Goal: Transaction & Acquisition: Purchase product/service

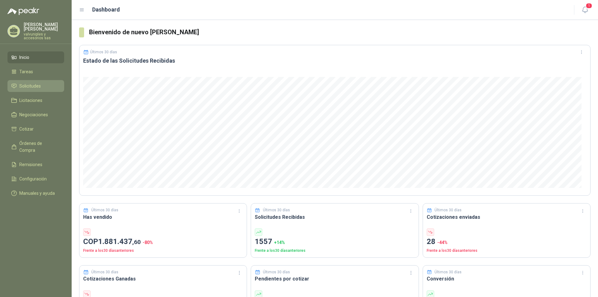
click at [31, 83] on span "Solicitudes" at bounding box center [29, 86] width 21 height 7
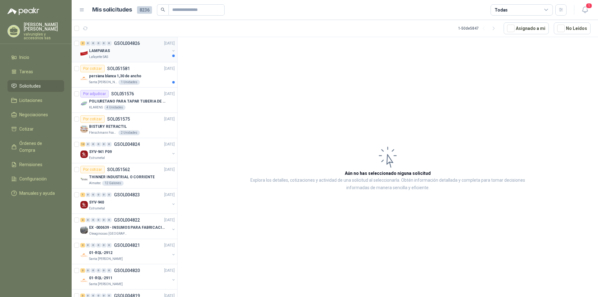
click at [94, 50] on p "LAMPARAS" at bounding box center [99, 51] width 21 height 6
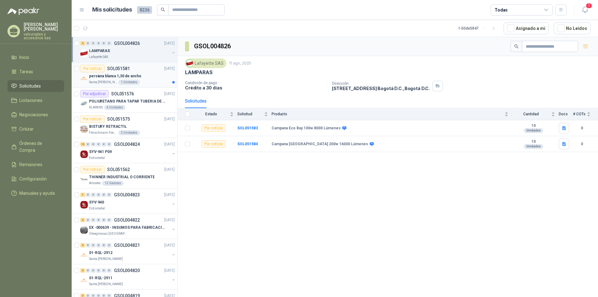
click at [110, 77] on p "persiana blanca 1,30 de ancho" at bounding box center [115, 76] width 52 height 6
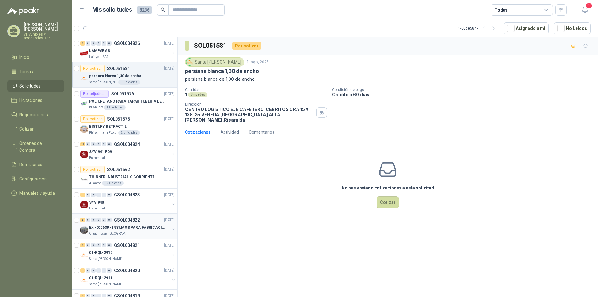
click at [120, 226] on p "EX -000639 - INSUMOS PARA FABRICACION DE MALLA TAM" at bounding box center [128, 228] width 78 height 6
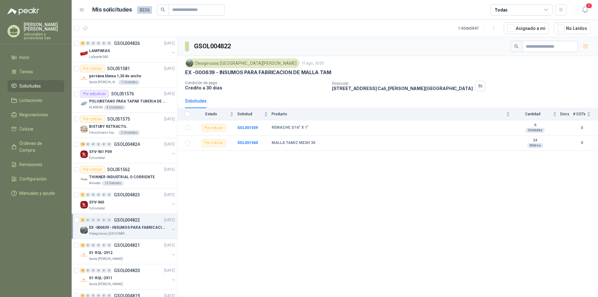
click at [108, 228] on p "EX -000639 - INSUMOS PARA FABRICACION DE MALLA TAM" at bounding box center [128, 228] width 78 height 6
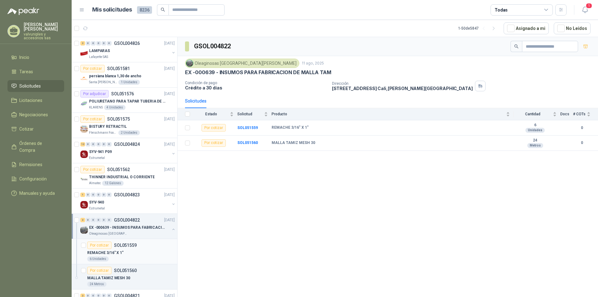
scroll to position [62, 0]
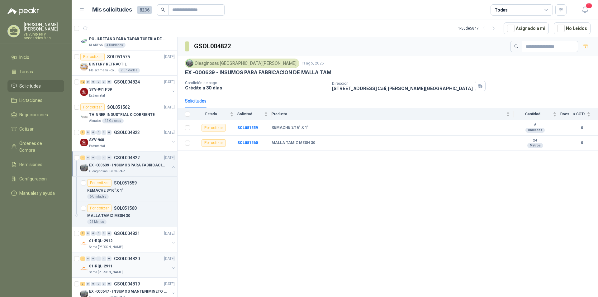
click at [103, 264] on p "01-RQL-2911" at bounding box center [100, 266] width 23 height 6
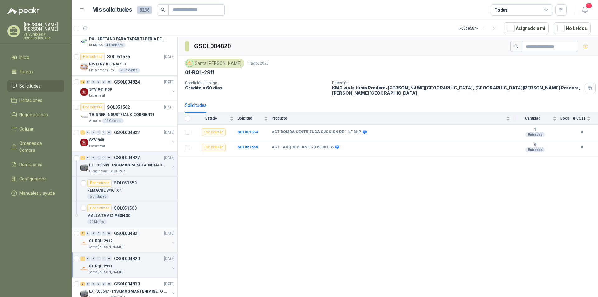
click at [97, 233] on div "0" at bounding box center [98, 233] width 5 height 4
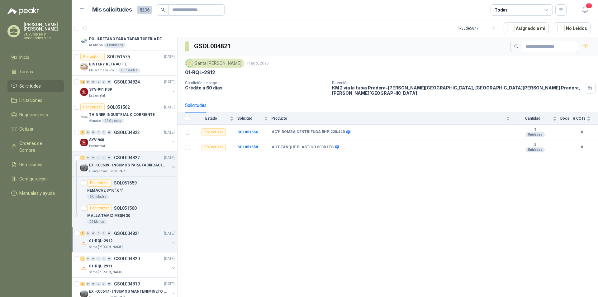
click at [100, 241] on p "01-RQL-2912" at bounding box center [100, 241] width 23 height 6
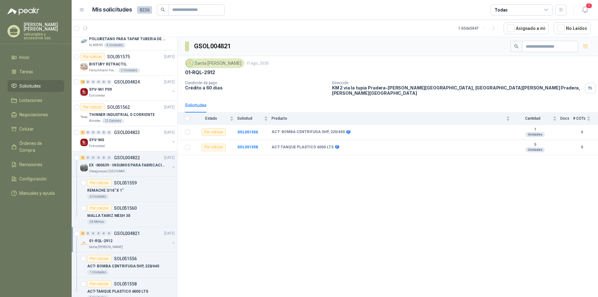
scroll to position [249, 0]
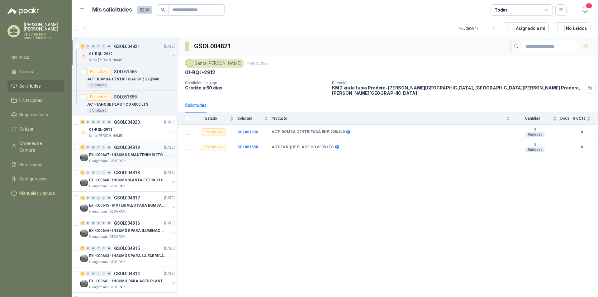
click at [101, 159] on p "Oleaginosas [GEOGRAPHIC_DATA][PERSON_NAME]" at bounding box center [108, 161] width 39 height 5
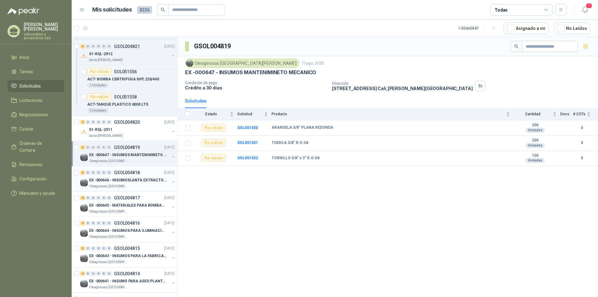
click at [115, 181] on p "EX -000646 - INSUMOSLANTA EXTRACTORA" at bounding box center [128, 180] width 78 height 6
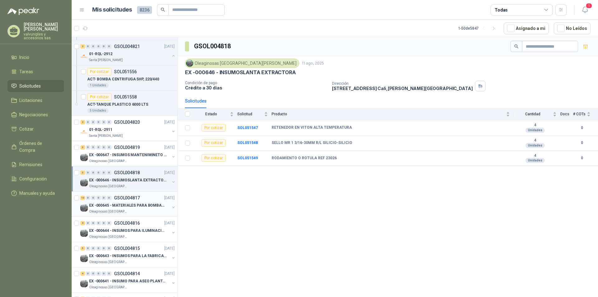
click at [99, 205] on p "EX -000645 - MATERIALES PARA BOMBAS STANDBY PLANTA" at bounding box center [128, 205] width 78 height 6
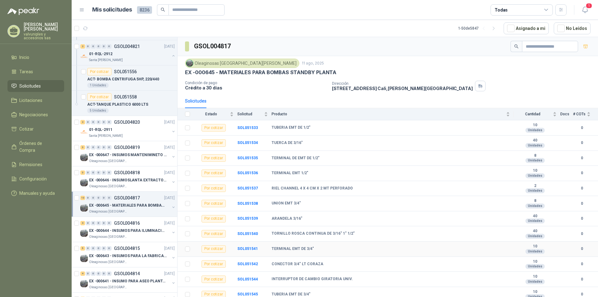
scroll to position [18, 0]
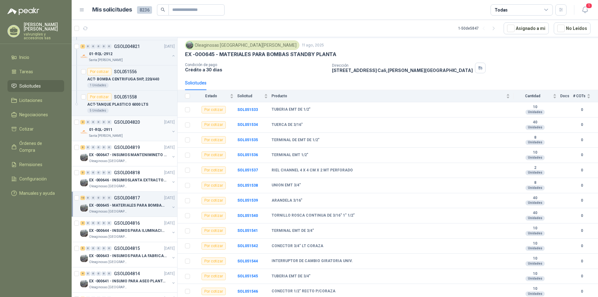
click at [101, 131] on p "01-RQL-2911" at bounding box center [100, 130] width 23 height 6
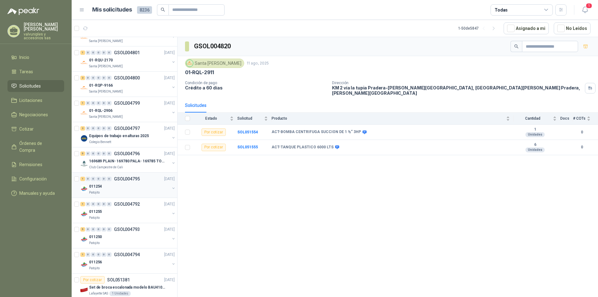
scroll to position [561, 0]
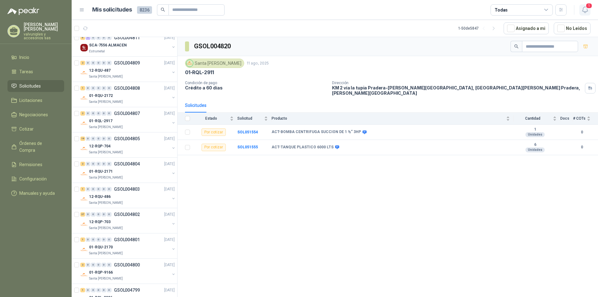
click at [585, 7] on icon "button" at bounding box center [585, 10] width 8 height 8
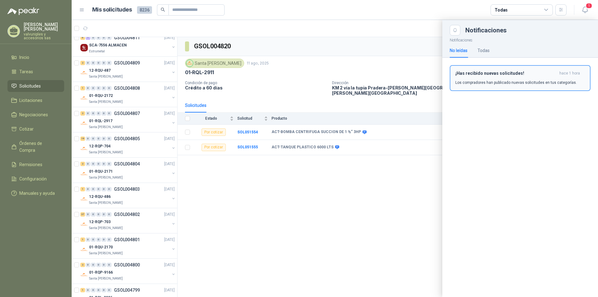
click at [475, 77] on div "¡Has recibido nuevas solicitudes! hace 1 hora Los compradores han publicado nue…" at bounding box center [520, 78] width 130 height 15
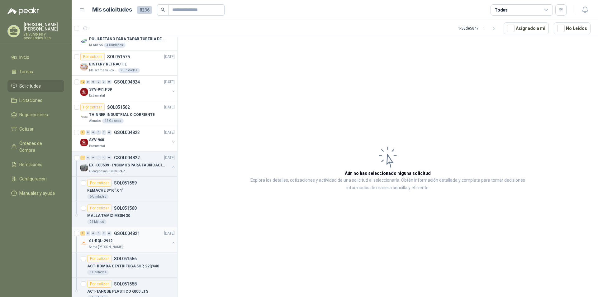
scroll to position [93, 0]
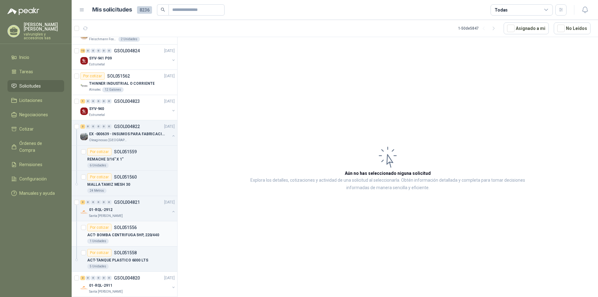
click at [106, 235] on p "ACT- BOMBA CENTRIFUGA 5HP, 220/440" at bounding box center [123, 235] width 72 height 6
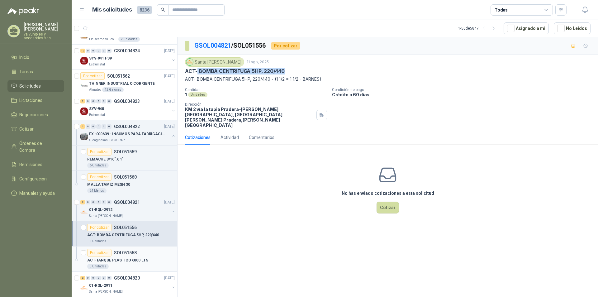
drag, startPoint x: 198, startPoint y: 70, endPoint x: 158, endPoint y: 250, distance: 184.6
click at [292, 74] on div "ACT- BOMBA CENTRIFUGA 5HP, 220/440" at bounding box center [388, 71] width 406 height 7
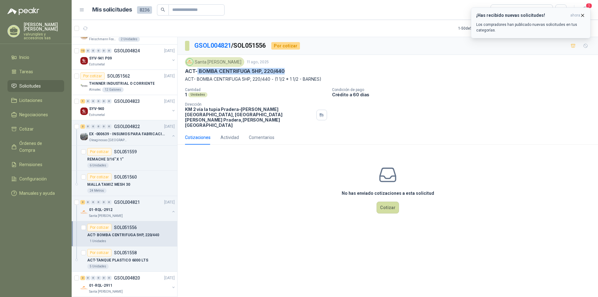
click at [520, 15] on h3 "¡Has recibido nuevas solicitudes!" at bounding box center [522, 15] width 92 height 5
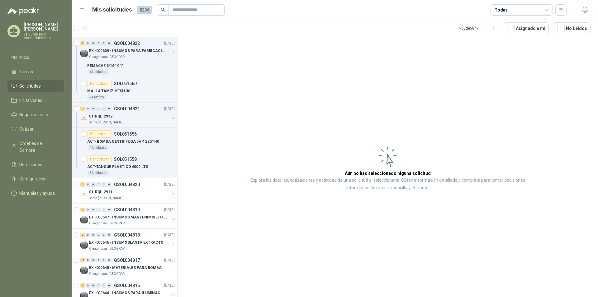
scroll to position [93, 0]
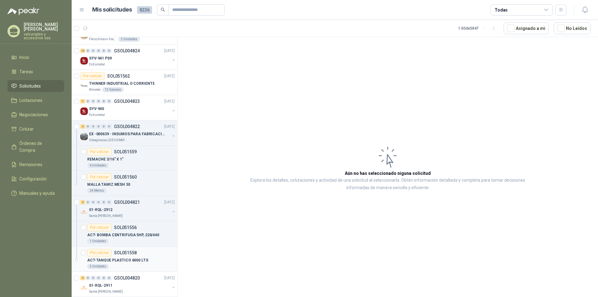
click at [117, 261] on p "ACT-TANQUE PLASTICO 6000 LTS" at bounding box center [117, 260] width 61 height 6
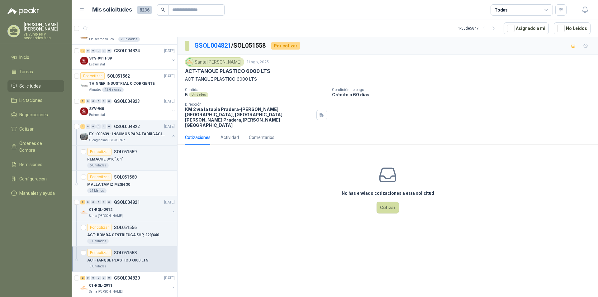
scroll to position [125, 0]
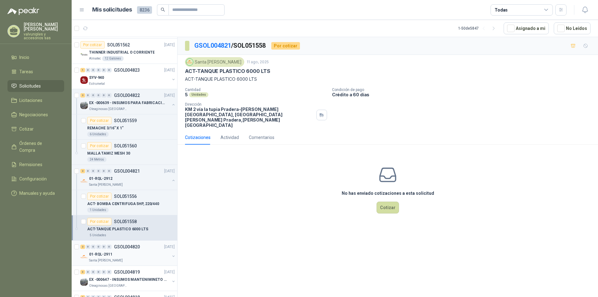
click at [101, 256] on p "01-RQL-2911" at bounding box center [100, 254] width 23 height 6
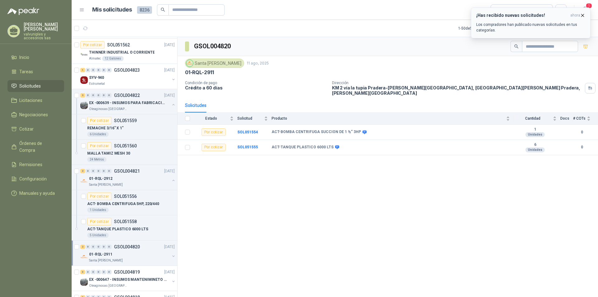
click at [500, 18] on div "¡Has recibido nuevas solicitudes! ahora Los compradores han publicado nuevas so…" at bounding box center [530, 23] width 109 height 20
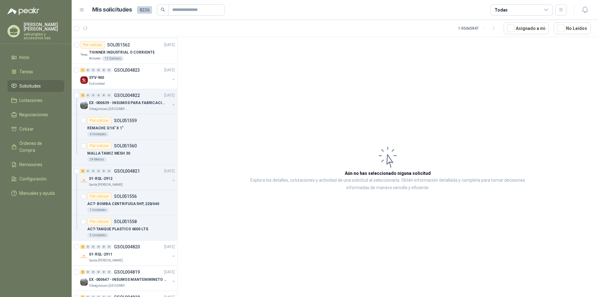
drag, startPoint x: 184, startPoint y: 74, endPoint x: 179, endPoint y: 75, distance: 5.0
click at [183, 75] on article "Aún no has seleccionado niguna solicitud Explora los detalles, cotizaciones y a…" at bounding box center [388, 168] width 420 height 262
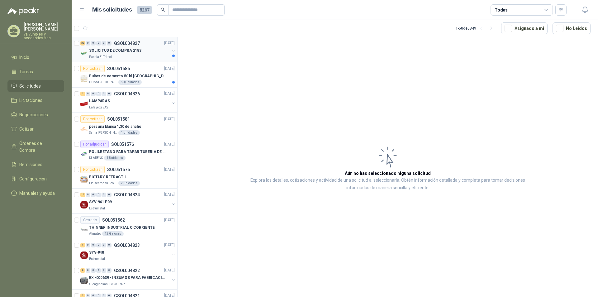
click at [106, 50] on p "SOLICITUD DE COMPRA 2183" at bounding box center [115, 51] width 52 height 6
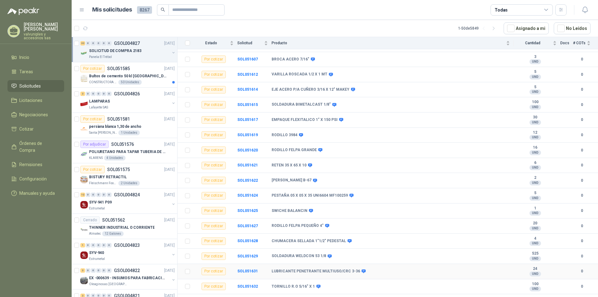
scroll to position [306, 0]
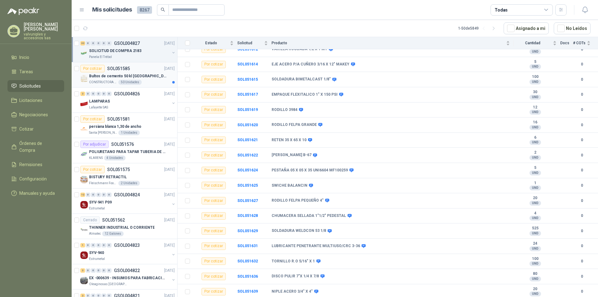
click at [112, 76] on p "Bultos de cemento 50 kl [GEOGRAPHIC_DATA]" at bounding box center [128, 76] width 78 height 6
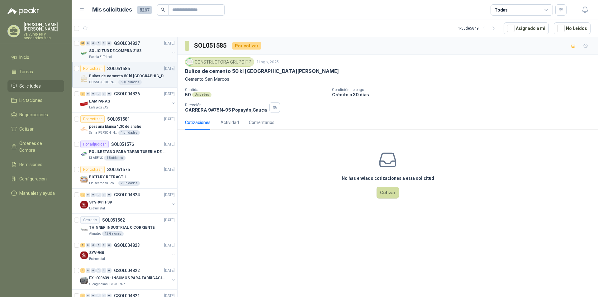
click at [114, 50] on p "SOLICITUD DE COMPRA 2183" at bounding box center [115, 51] width 52 height 6
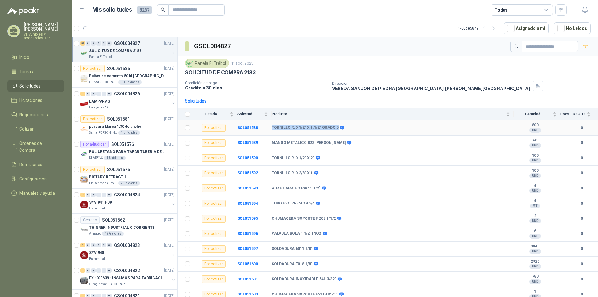
drag, startPoint x: 272, startPoint y: 127, endPoint x: 341, endPoint y: 126, distance: 68.8
click at [341, 126] on div "TORNILLO R.O 1/2" X 1.1/2" GRADO 5" at bounding box center [391, 127] width 238 height 5
copy div "TORNILLO R.O 1/2" X 1.1/2" GRADO 5"
drag, startPoint x: 272, startPoint y: 157, endPoint x: 312, endPoint y: 160, distance: 39.9
click at [312, 160] on div "TORNILLO R.O 1/2" X 2"" at bounding box center [295, 158] width 47 height 5
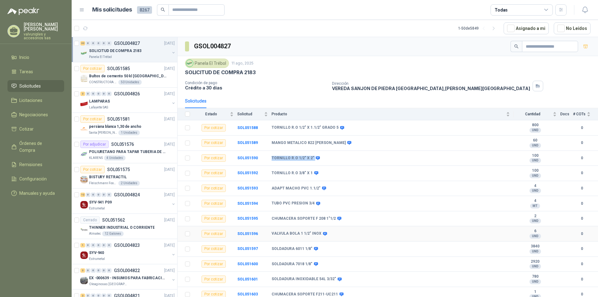
copy div "TORNILLO R.O 1/2" X 2""
drag, startPoint x: 272, startPoint y: 173, endPoint x: 320, endPoint y: 191, distance: 51.3
click at [310, 173] on b "TORNILLO R.O 3/8" X 1" at bounding box center [292, 173] width 41 height 5
copy b "TORNILLO R.O 3/8" X 1"
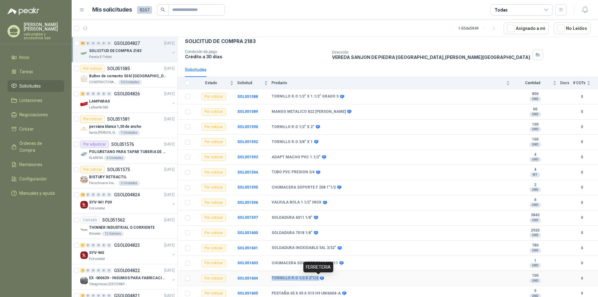
drag, startPoint x: 272, startPoint y: 278, endPoint x: 317, endPoint y: 278, distance: 45.5
click at [317, 278] on div "TORNILLO R.O 1/2 X 2"1/2" at bounding box center [297, 278] width 51 height 5
copy div "TORNILLO R.O 1/2 X 2"1/2"
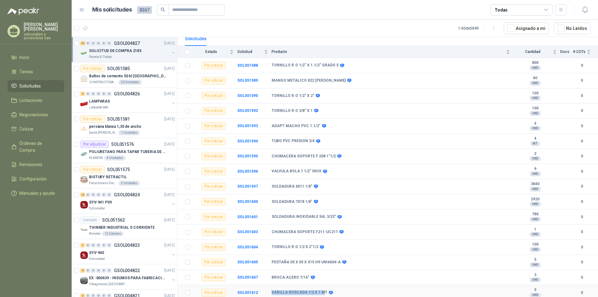
drag, startPoint x: 272, startPoint y: 292, endPoint x: 322, endPoint y: 291, distance: 50.5
click at [322, 291] on b "VARILLA ROSCADA 1/2 X 1 MT" at bounding box center [300, 292] width 56 height 5
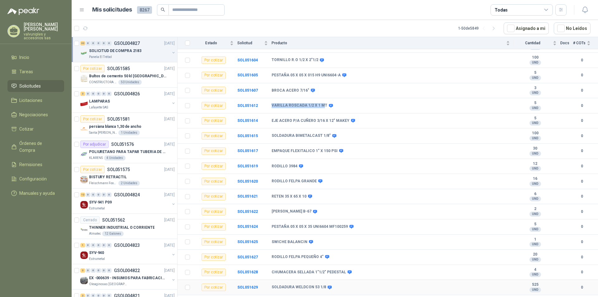
scroll to position [280, 0]
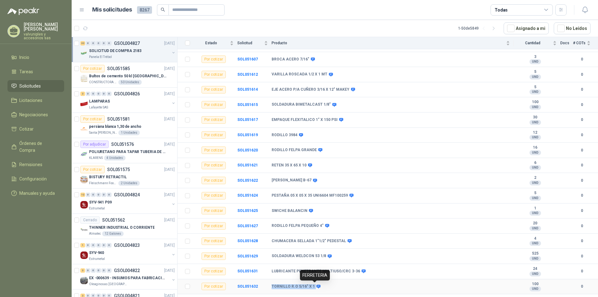
drag, startPoint x: 272, startPoint y: 284, endPoint x: 381, endPoint y: 283, distance: 109.6
click at [374, 283] on td "TORNILLO R.O 5/16" X 1" at bounding box center [393, 286] width 242 height 15
copy div "TORNILLO R.O 5/16" X 1"
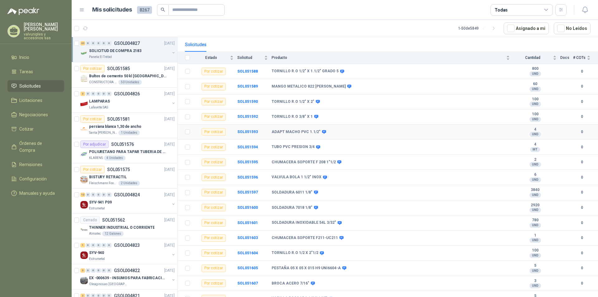
scroll to position [25, 0]
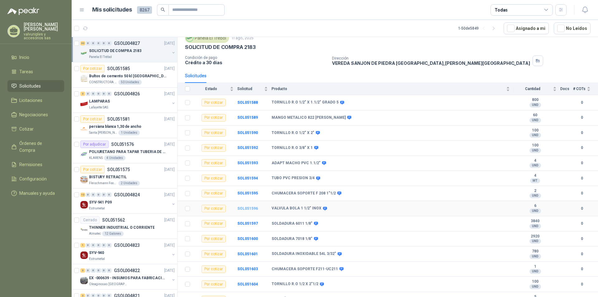
click at [248, 210] on b "SOL051596" at bounding box center [247, 208] width 21 height 4
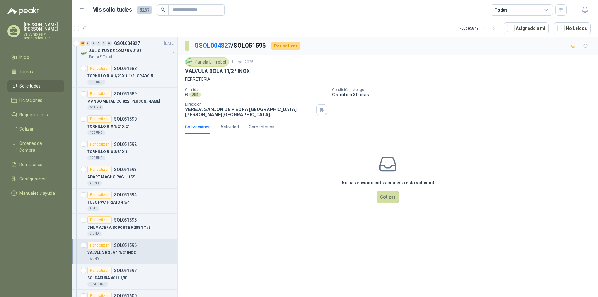
click at [33, 83] on span "Solicitudes" at bounding box center [29, 86] width 21 height 7
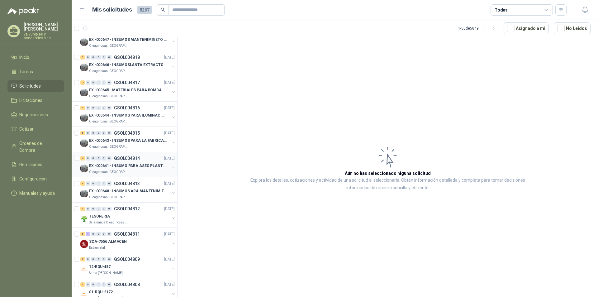
scroll to position [1184, 0]
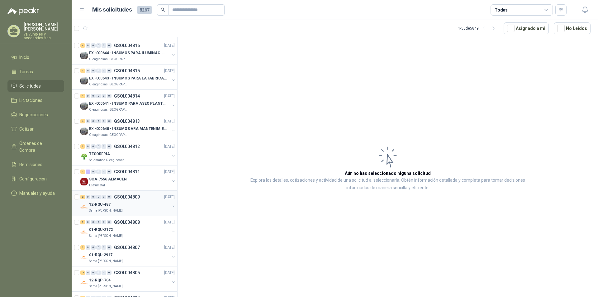
click at [105, 203] on p "12-RQU-487" at bounding box center [99, 205] width 21 height 6
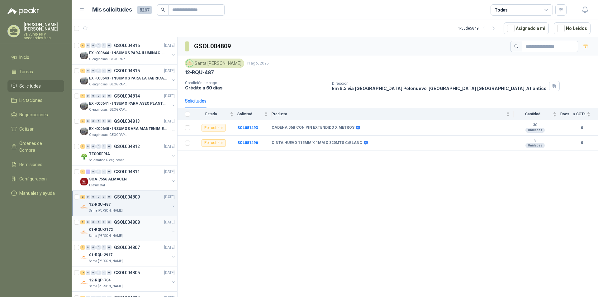
click at [101, 230] on p "01-RQU-2172" at bounding box center [101, 230] width 24 height 6
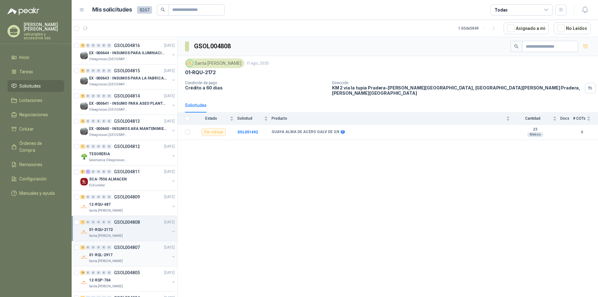
click at [102, 255] on p "01-RQL-2917" at bounding box center [100, 255] width 23 height 6
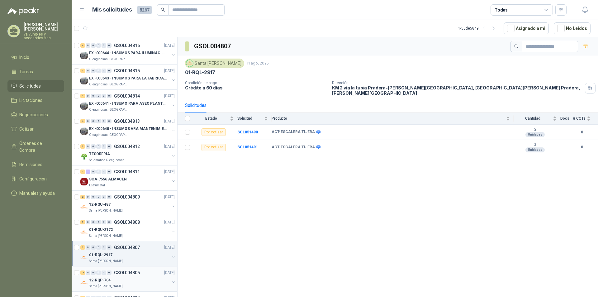
click at [99, 279] on p "12-RQP-704" at bounding box center [99, 280] width 21 height 6
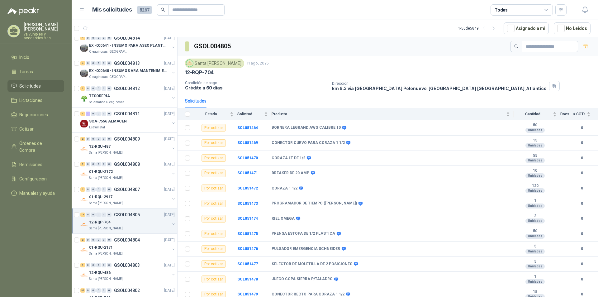
scroll to position [1244, 0]
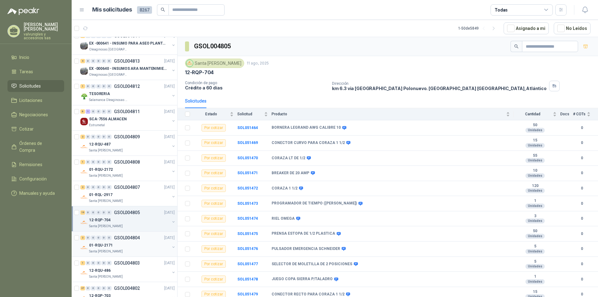
click at [107, 248] on p "01-RQU-2171" at bounding box center [101, 245] width 24 height 6
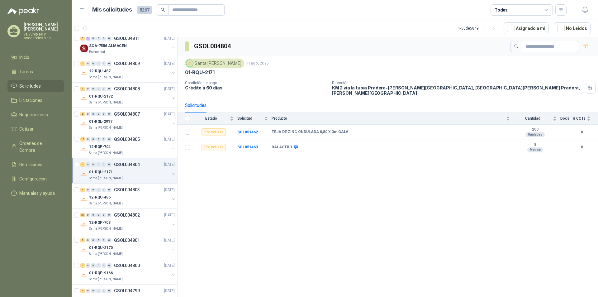
scroll to position [1327, 0]
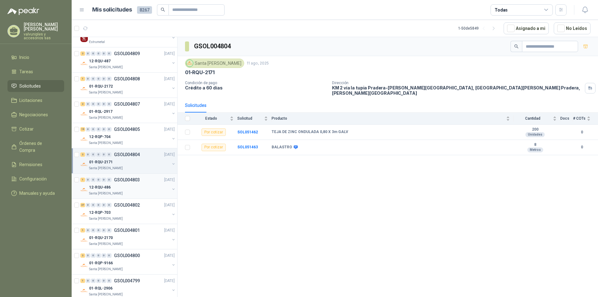
click at [97, 188] on p "12-RQU-486" at bounding box center [99, 187] width 21 height 6
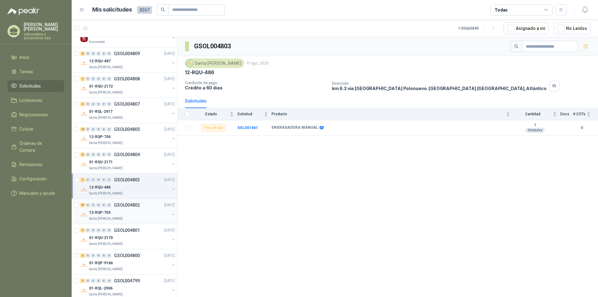
click at [97, 213] on p "12-RQP-703" at bounding box center [99, 213] width 21 height 6
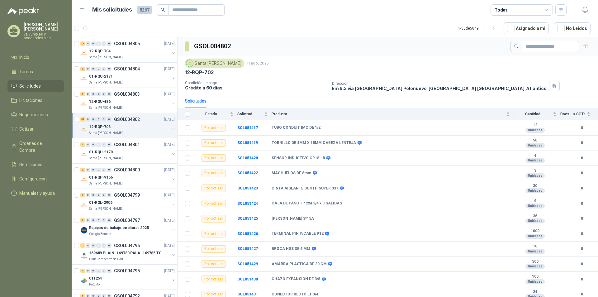
scroll to position [1415, 0]
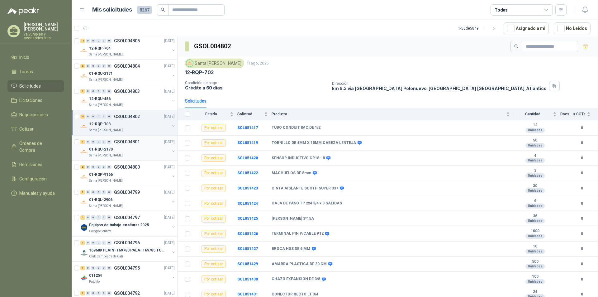
click at [99, 148] on p "01-RQU-2170" at bounding box center [101, 149] width 24 height 6
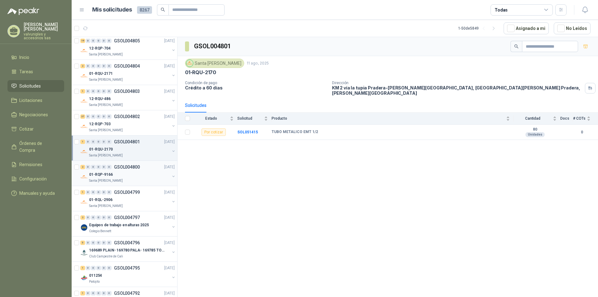
click at [108, 173] on p "01-RQP-9166" at bounding box center [101, 175] width 24 height 6
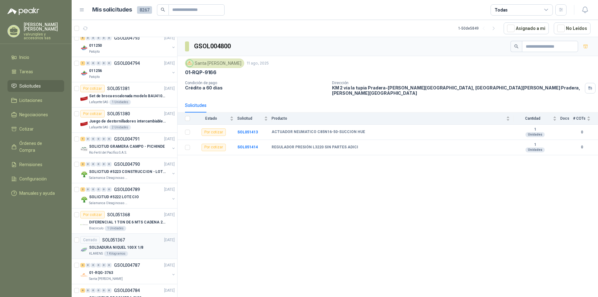
scroll to position [1758, 0]
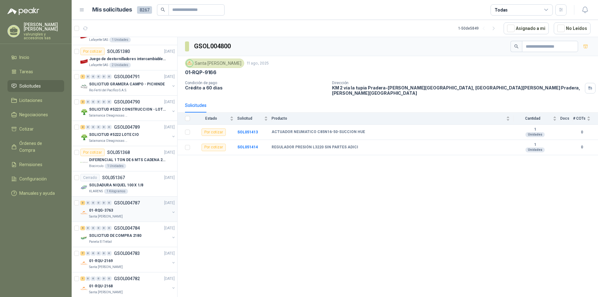
click at [98, 210] on p "01-RQG-3763" at bounding box center [101, 210] width 24 height 6
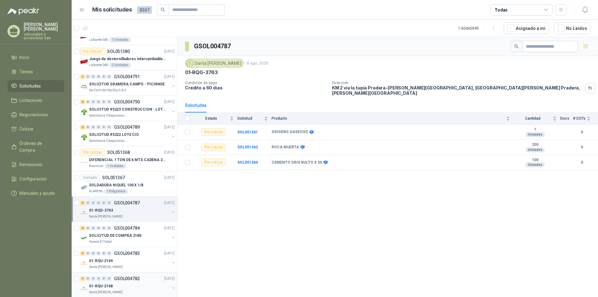
scroll to position [1820, 0]
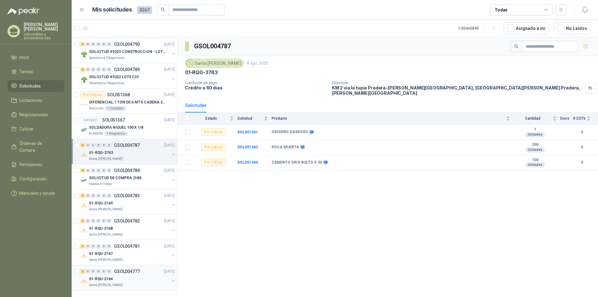
click at [108, 276] on p "01-RQU-2164" at bounding box center [101, 279] width 24 height 6
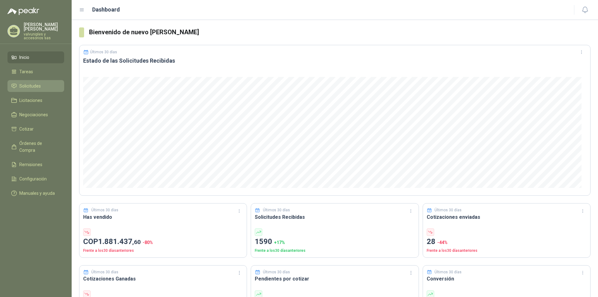
click at [26, 83] on span "Solicitudes" at bounding box center [29, 86] width 21 height 7
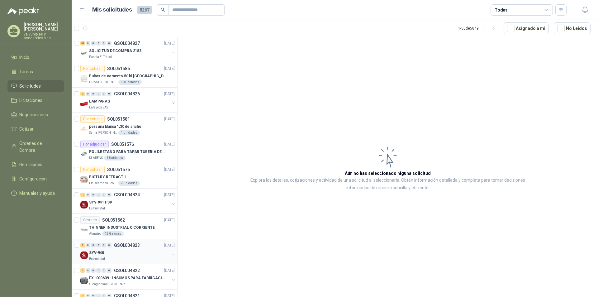
scroll to position [31, 0]
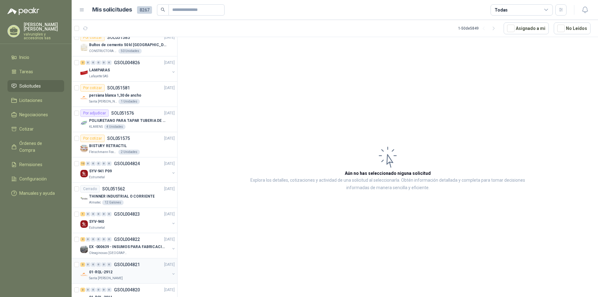
click at [100, 273] on p "01-RQL-2912" at bounding box center [100, 272] width 23 height 6
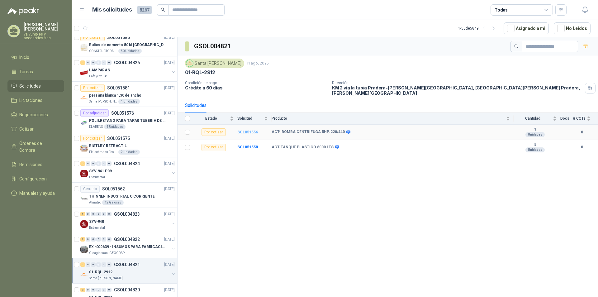
click at [254, 130] on b "SOL051556" at bounding box center [247, 132] width 21 height 4
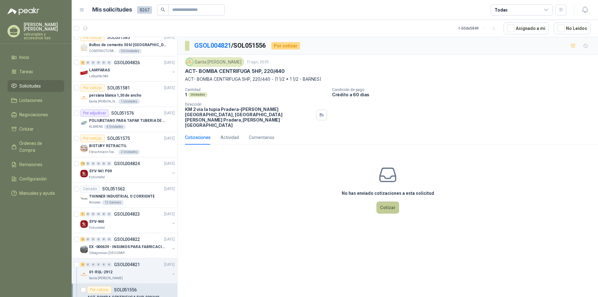
click at [388, 202] on button "Cotizar" at bounding box center [388, 208] width 22 height 12
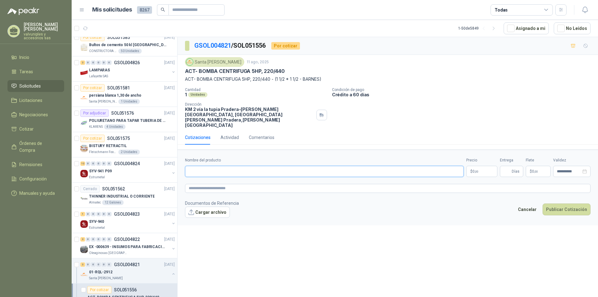
click at [200, 166] on input "Nombre del producto" at bounding box center [324, 171] width 279 height 11
paste input "**********"
type input "**********"
click at [479, 159] on body "TARQUINO GARCIA valvuniples y accesorios sas Inicio Tareas Solicitudes Licitaci…" at bounding box center [299, 148] width 598 height 297
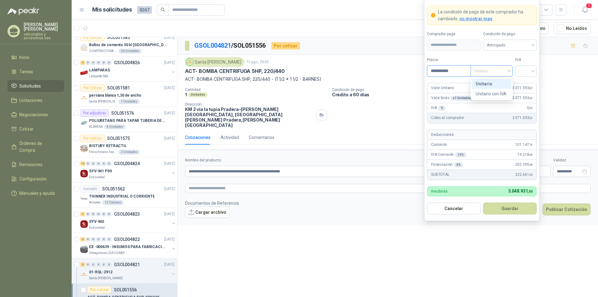
click at [508, 72] on span "Unitario" at bounding box center [491, 70] width 35 height 9
type input "**********"
click at [494, 83] on div "Unitario" at bounding box center [492, 83] width 32 height 7
click at [531, 71] on input "search" at bounding box center [526, 70] width 14 height 9
click at [525, 84] on div "19%" at bounding box center [526, 83] width 12 height 7
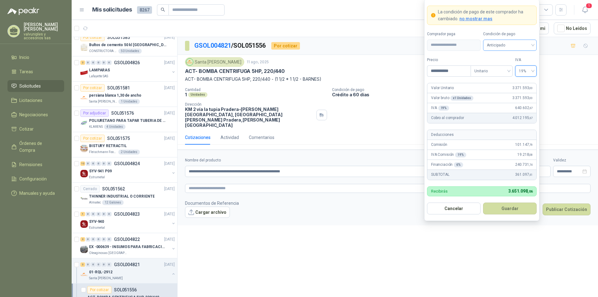
click at [534, 46] on div "Anticipado" at bounding box center [510, 45] width 54 height 11
click at [504, 69] on div "Crédito a 30 días" at bounding box center [510, 67] width 44 height 7
click at [510, 210] on button "Guardar" at bounding box center [510, 208] width 54 height 12
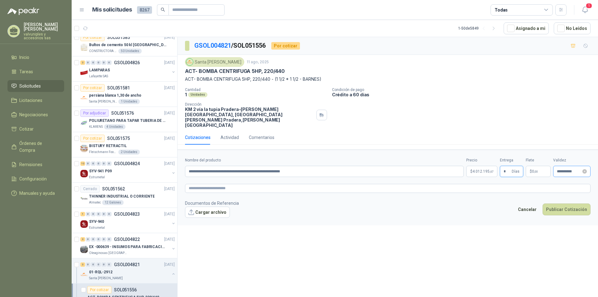
type input "*"
click at [571, 169] on input "**********" at bounding box center [569, 171] width 24 height 4
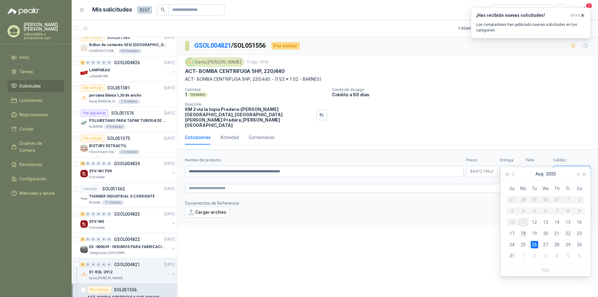
type input "**********"
click at [525, 233] on div "18" at bounding box center [523, 233] width 7 height 7
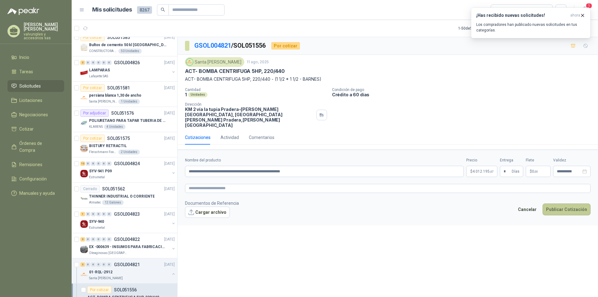
click at [566, 203] on button "Publicar Cotización" at bounding box center [567, 209] width 48 height 12
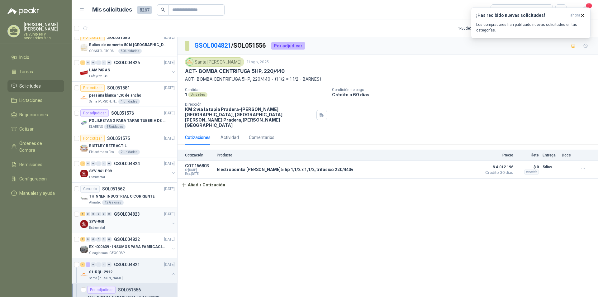
scroll to position [62, 0]
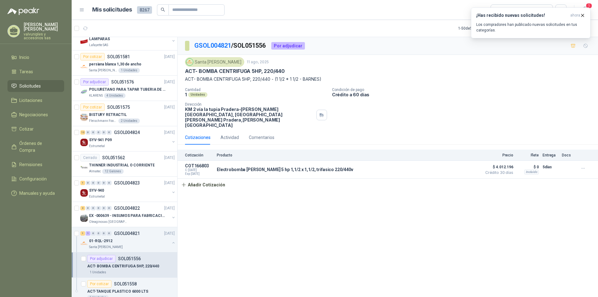
click at [127, 266] on p "ACT- BOMBA CENTRIFUGA 5HP, 220/440" at bounding box center [123, 266] width 72 height 6
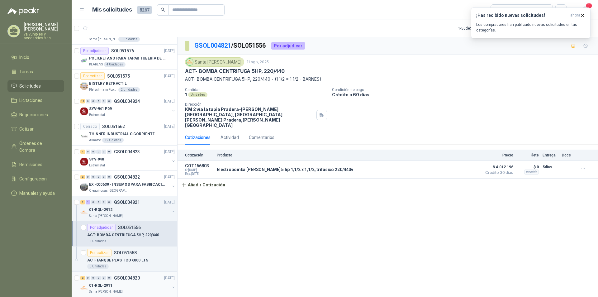
click at [102, 287] on p "01-RQL-2911" at bounding box center [100, 286] width 23 height 6
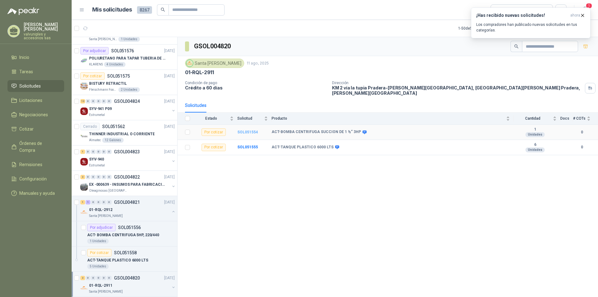
click at [252, 130] on b "SOL051554" at bounding box center [247, 132] width 21 height 4
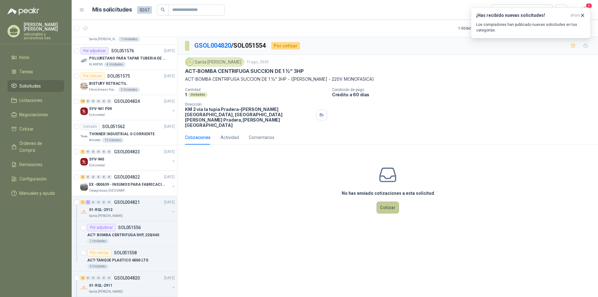
click at [383, 202] on button "Cotizar" at bounding box center [388, 208] width 22 height 12
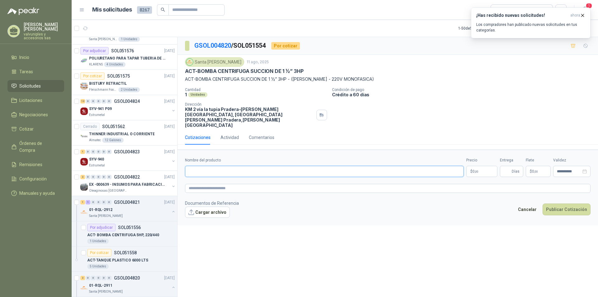
click at [253, 166] on input "Nombre del producto" at bounding box center [324, 171] width 279 height 11
paste input "**********"
type input "**********"
click at [482, 160] on body "TARQUINO GARCIA valvuniples y accesorios sas Inicio Tareas Solicitudes Licitaci…" at bounding box center [299, 148] width 598 height 297
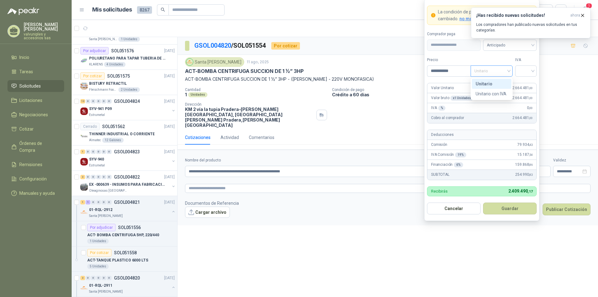
click at [507, 72] on span "Unitario" at bounding box center [491, 70] width 35 height 9
type input "**********"
drag, startPoint x: 486, startPoint y: 84, endPoint x: 488, endPoint y: 81, distance: 3.4
click at [486, 83] on div "Unitario" at bounding box center [492, 83] width 32 height 7
click at [534, 71] on div at bounding box center [525, 70] width 21 height 11
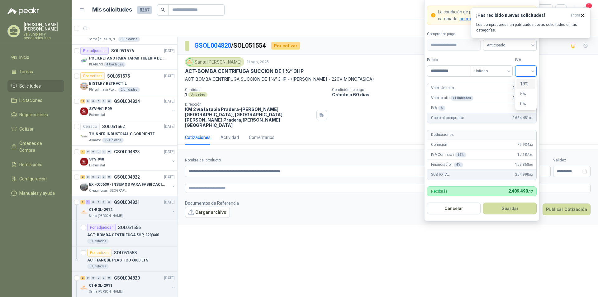
click at [521, 84] on div "19%" at bounding box center [526, 83] width 12 height 7
click at [515, 210] on button "Guardar" at bounding box center [510, 208] width 54 height 12
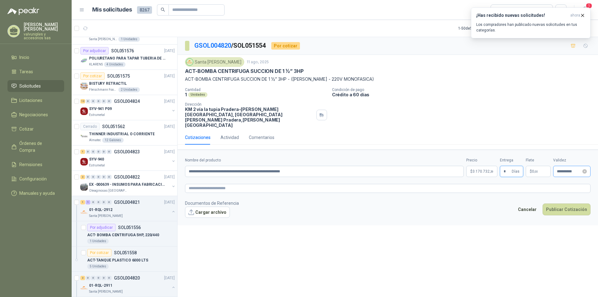
type input "*"
click at [572, 169] on input "**********" at bounding box center [569, 171] width 24 height 4
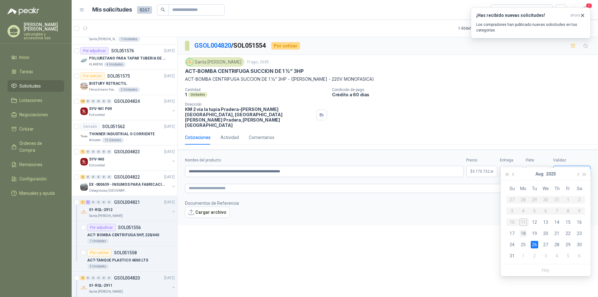
type input "**********"
click at [524, 234] on div "18" at bounding box center [523, 233] width 7 height 7
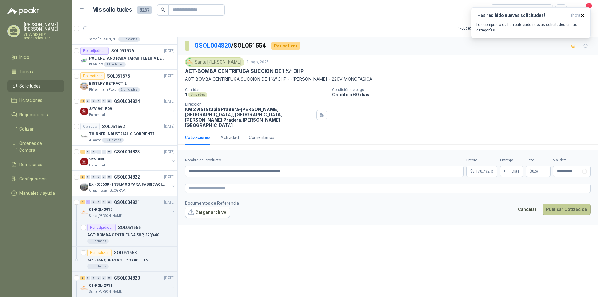
click at [564, 203] on button "Publicar Cotización" at bounding box center [567, 209] width 48 height 12
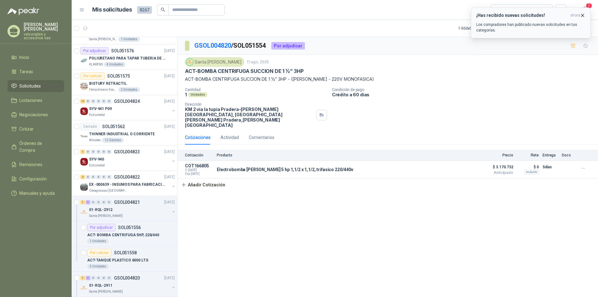
click at [516, 13] on h3 "¡Has recibido nuevas solicitudes!" at bounding box center [522, 15] width 92 height 5
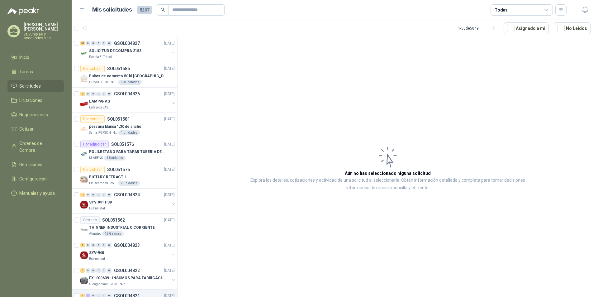
click at [30, 83] on span "Solicitudes" at bounding box center [29, 86] width 21 height 7
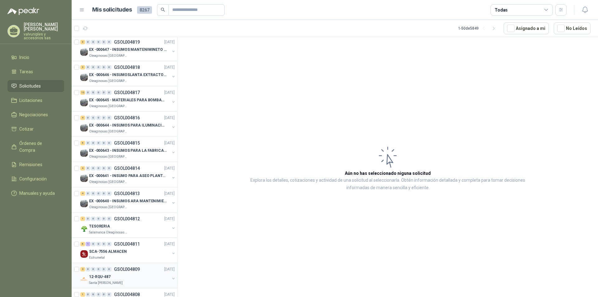
scroll to position [436, 0]
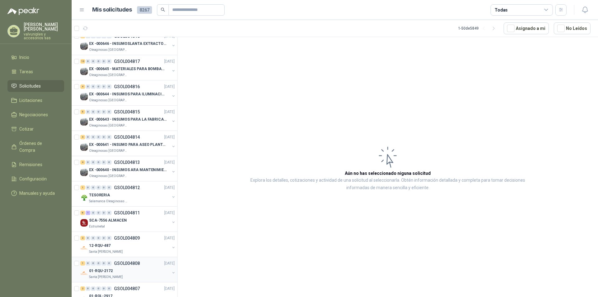
click at [95, 269] on p "01-RQU-2172" at bounding box center [101, 271] width 24 height 6
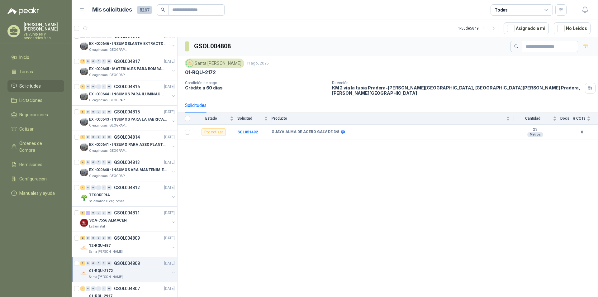
scroll to position [467, 0]
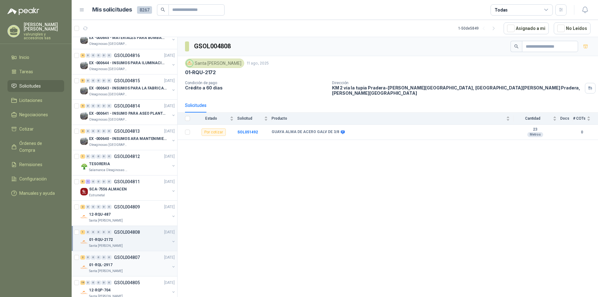
click at [104, 265] on p "01-RQL-2917" at bounding box center [100, 265] width 23 height 6
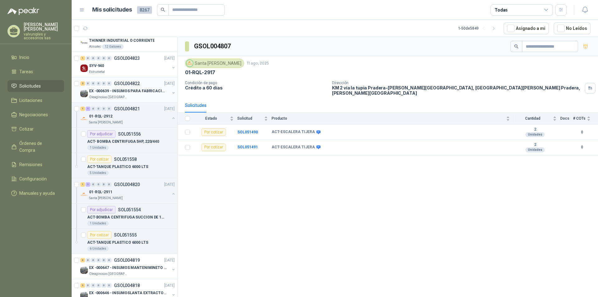
scroll to position [125, 0]
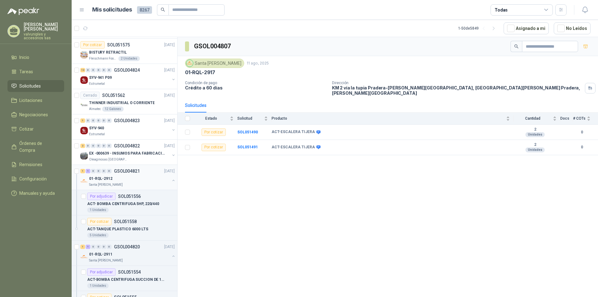
click at [101, 183] on p "Santa [PERSON_NAME]" at bounding box center [106, 184] width 34 height 5
click at [252, 130] on b "SOL051556" at bounding box center [247, 132] width 21 height 4
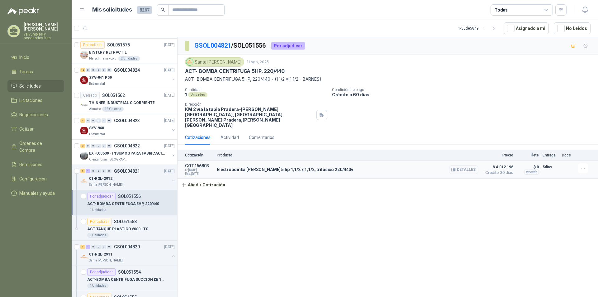
click at [465, 165] on button "Detalles" at bounding box center [463, 169] width 29 height 8
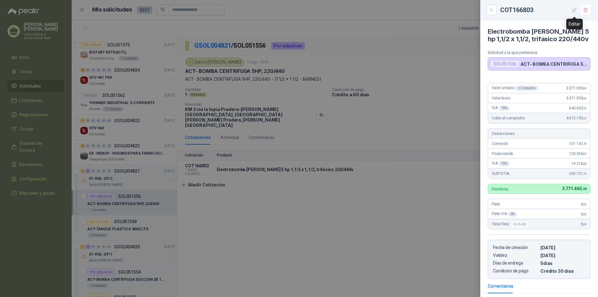
click at [573, 10] on icon "button" at bounding box center [574, 9] width 5 height 5
type input "**********"
type input "*"
type input "**********"
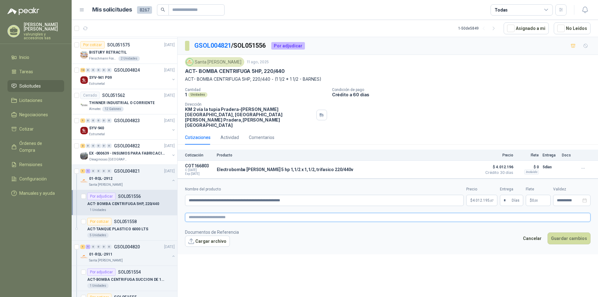
click at [213, 213] on textarea at bounding box center [388, 217] width 406 height 9
click at [202, 248] on link "image.png" at bounding box center [211, 251] width 41 height 6
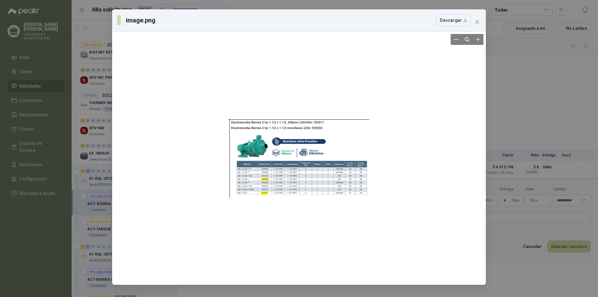
click at [326, 173] on div at bounding box center [299, 158] width 140 height 248
click at [476, 21] on icon "close" at bounding box center [477, 22] width 4 height 4
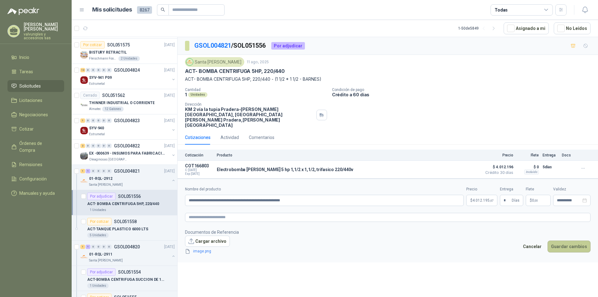
click at [562, 240] on button "Guardar cambios" at bounding box center [569, 246] width 43 height 12
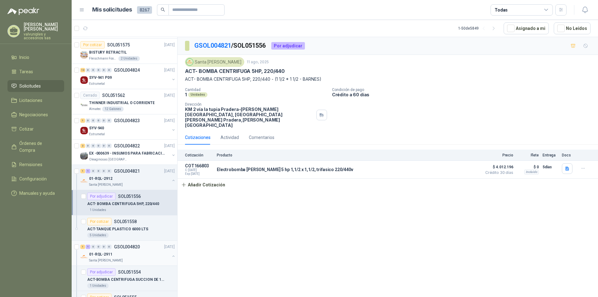
click at [100, 253] on p "01-RQL-2911" at bounding box center [100, 254] width 23 height 6
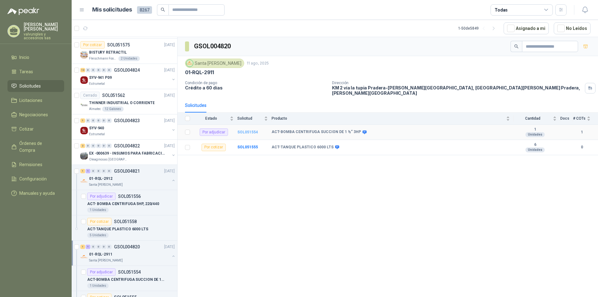
click at [243, 130] on b "SOL051554" at bounding box center [247, 132] width 21 height 4
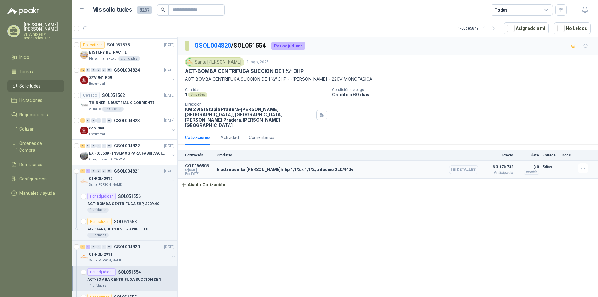
click at [470, 165] on button "Detalles" at bounding box center [463, 169] width 29 height 8
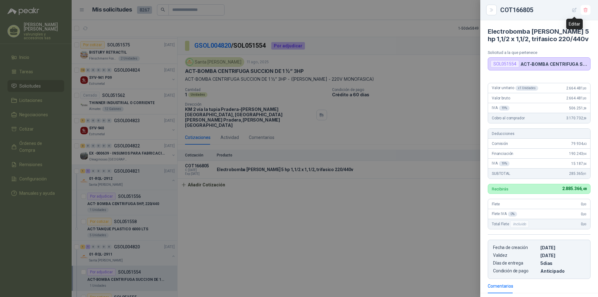
drag, startPoint x: 573, startPoint y: 11, endPoint x: 570, endPoint y: 12, distance: 3.5
click at [573, 11] on icon "button" at bounding box center [574, 9] width 5 height 5
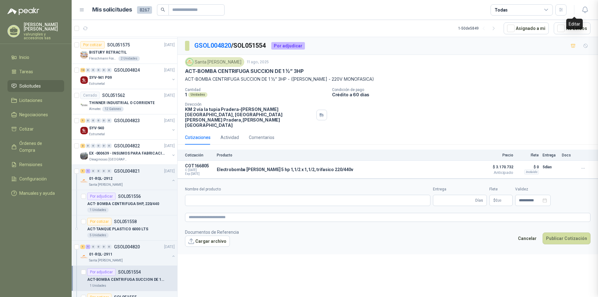
type input "**********"
type input "*"
type input "**********"
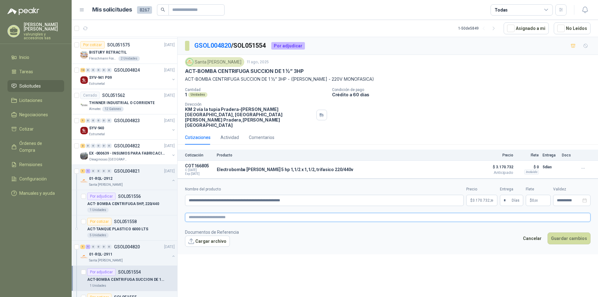
click at [202, 213] on textarea at bounding box center [388, 217] width 406 height 9
click at [560, 240] on button "Guardar cambios" at bounding box center [569, 246] width 43 height 12
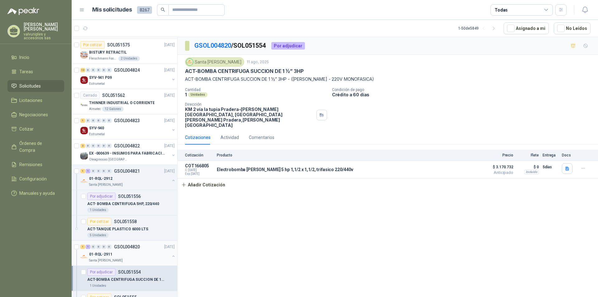
click at [104, 253] on p "01-RQL-2911" at bounding box center [100, 254] width 23 height 6
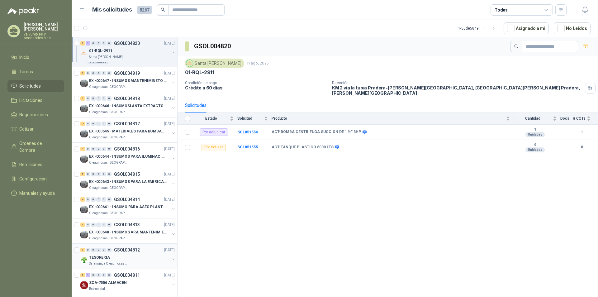
scroll to position [436, 0]
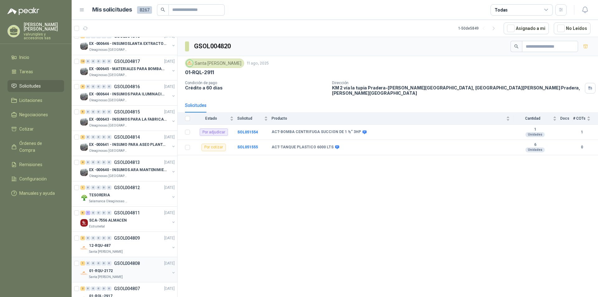
click at [112, 269] on div "01-RQU-2172" at bounding box center [129, 270] width 81 height 7
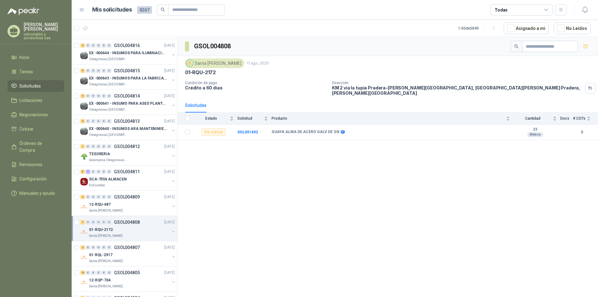
scroll to position [510, 0]
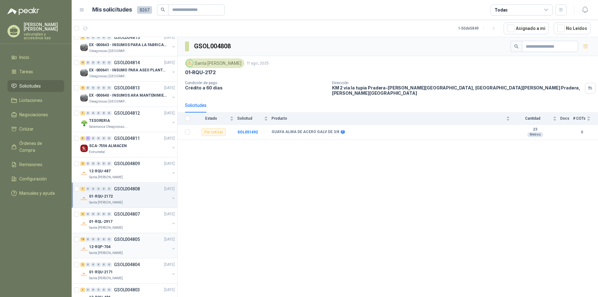
click at [107, 247] on p "12-RQP-704" at bounding box center [99, 247] width 21 height 6
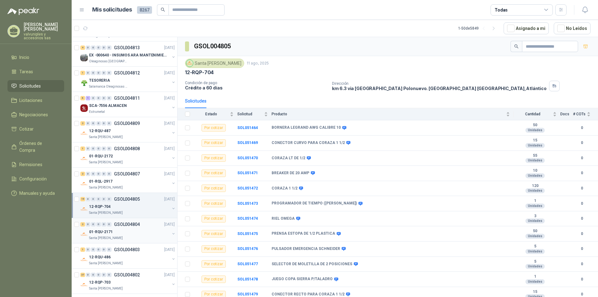
scroll to position [565, 0]
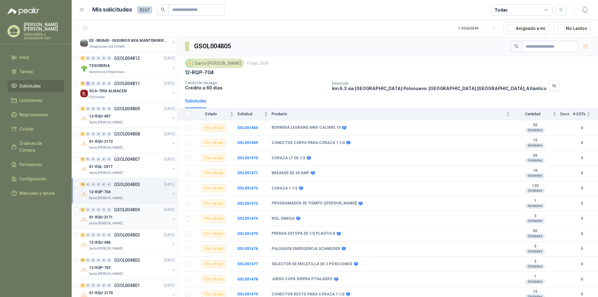
click at [100, 217] on p "01-RQU-2171" at bounding box center [101, 217] width 24 height 6
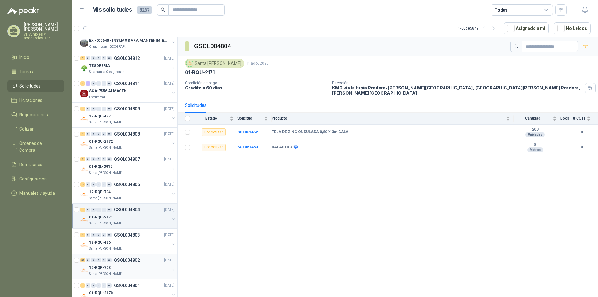
click at [105, 267] on p "12-RQP-703" at bounding box center [99, 268] width 21 height 6
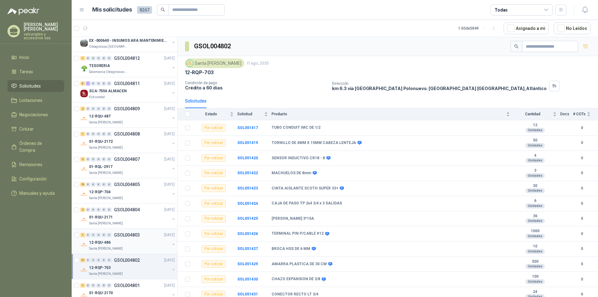
click at [101, 240] on p "12-RQU-486" at bounding box center [99, 243] width 21 height 6
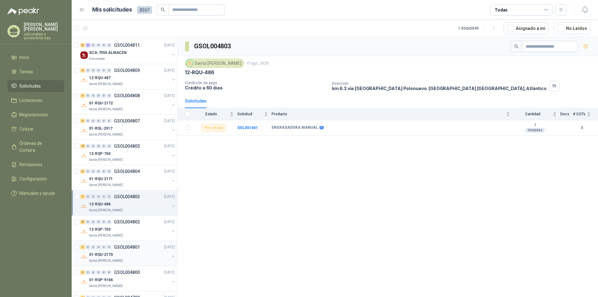
scroll to position [615, 0]
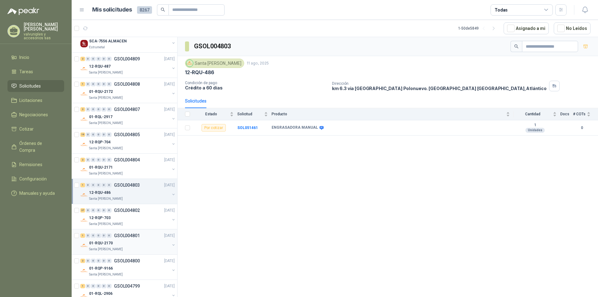
click at [96, 242] on p "01-RQU-2170" at bounding box center [101, 243] width 24 height 6
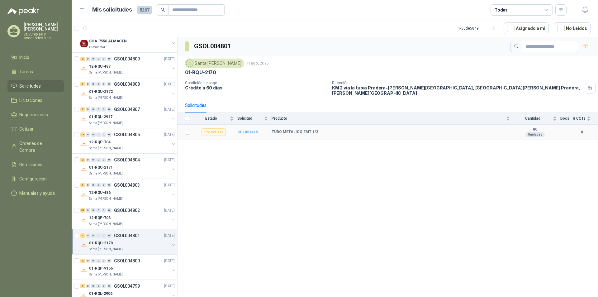
click at [250, 130] on b "SOL051415" at bounding box center [247, 132] width 21 height 4
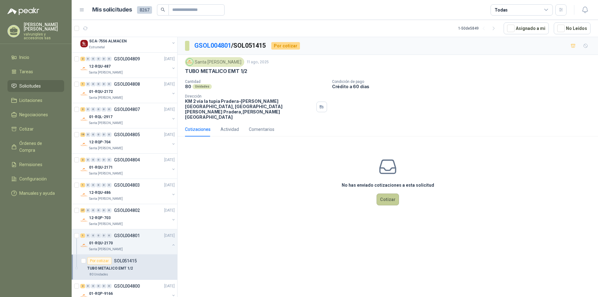
click at [383, 193] on button "Cotizar" at bounding box center [388, 199] width 22 height 12
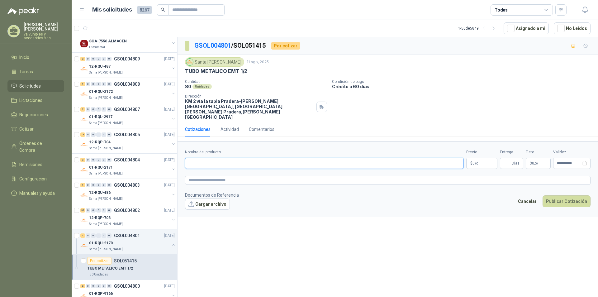
click at [201, 158] on input "Nombre del producto" at bounding box center [324, 163] width 279 height 11
paste input "**********"
type input "**********"
click at [477, 162] on span ",00" at bounding box center [477, 163] width 4 height 3
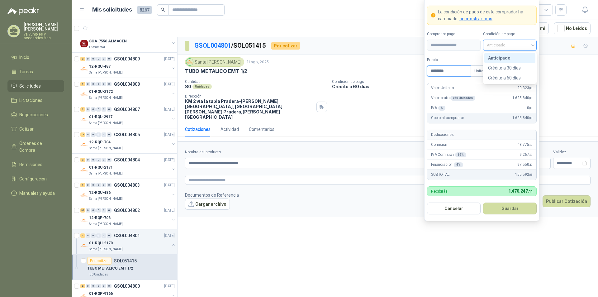
click at [534, 47] on div "Anticipado" at bounding box center [510, 45] width 54 height 11
type input "********"
click at [503, 68] on div "Crédito a 30 días" at bounding box center [510, 67] width 44 height 7
click at [532, 71] on input "search" at bounding box center [526, 70] width 14 height 9
click at [525, 84] on div "19%" at bounding box center [526, 83] width 12 height 7
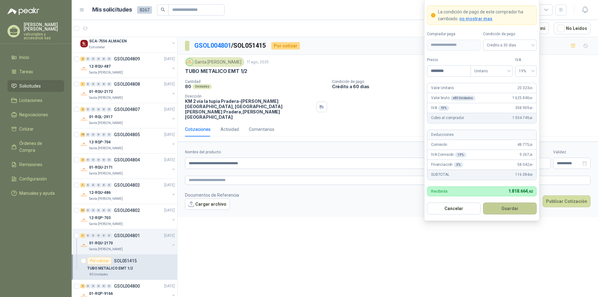
click at [517, 207] on button "Guardar" at bounding box center [510, 208] width 54 height 12
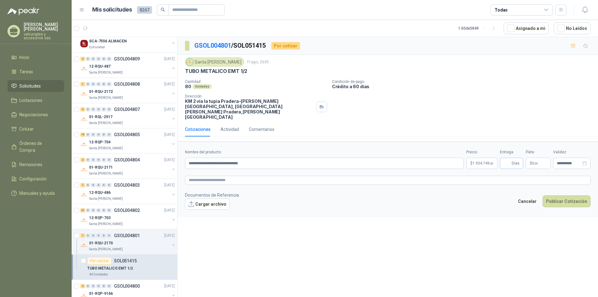
click at [512, 158] on span "Días" at bounding box center [516, 163] width 8 height 11
type input "*"
click at [578, 161] on input "**********" at bounding box center [569, 163] width 24 height 4
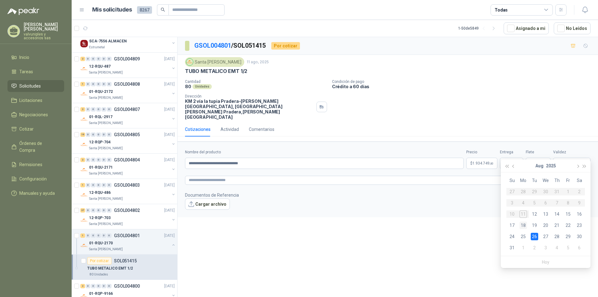
click at [523, 226] on div "18" at bounding box center [523, 224] width 7 height 7
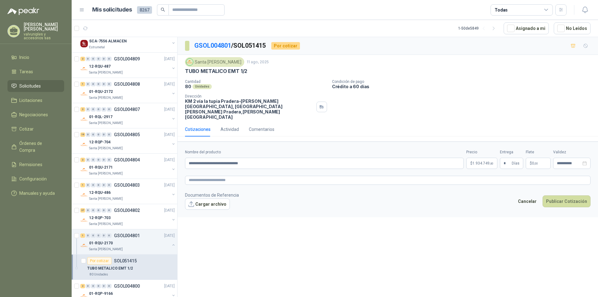
type input "**********"
click at [570, 195] on button "Publicar Cotización" at bounding box center [567, 201] width 48 height 12
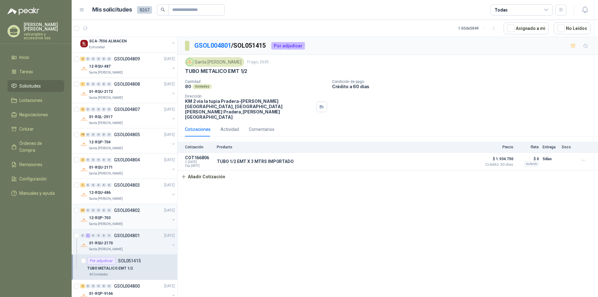
click at [110, 216] on p "12-RQP-703" at bounding box center [99, 218] width 21 height 6
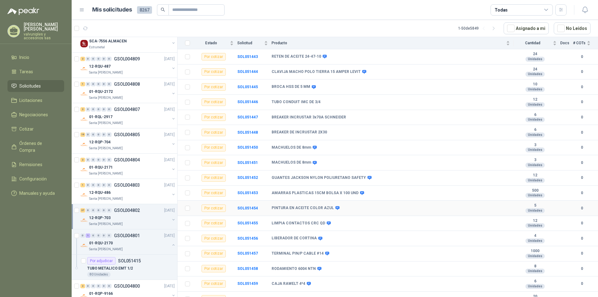
scroll to position [381, 0]
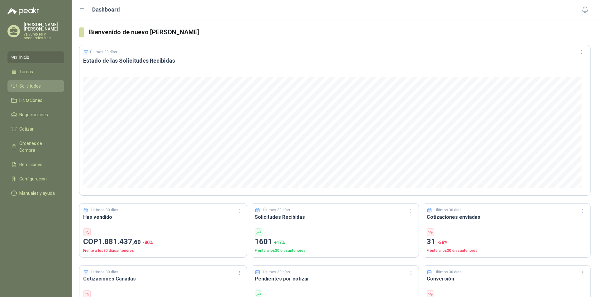
click at [18, 83] on li "Solicitudes" at bounding box center [35, 86] width 49 height 7
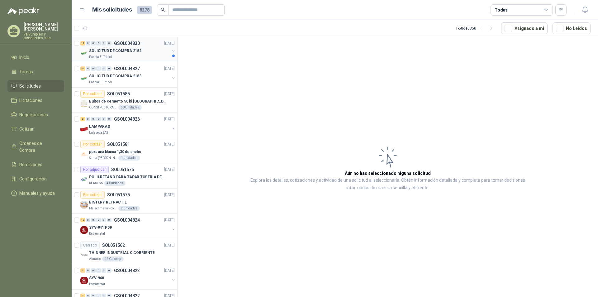
click at [114, 50] on p "SOLICITUD DE COMPRA 2182" at bounding box center [115, 51] width 52 height 6
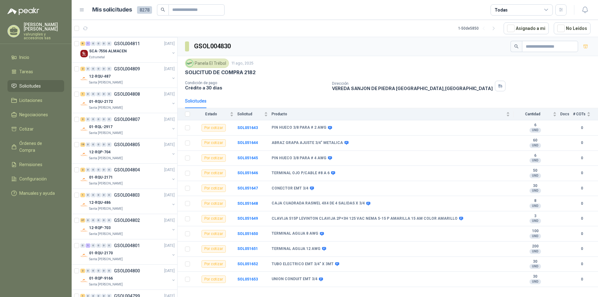
scroll to position [685, 0]
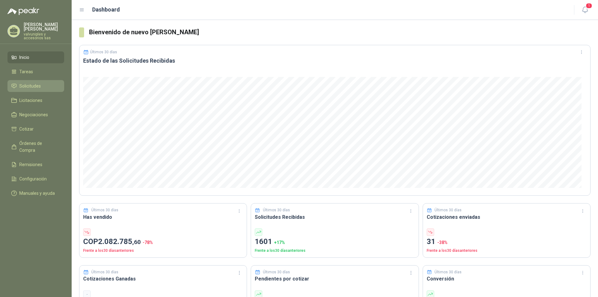
click at [28, 83] on span "Solicitudes" at bounding box center [29, 86] width 21 height 7
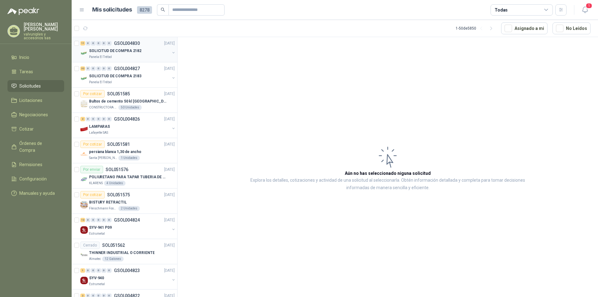
click at [109, 51] on p "SOLICITUD DE COMPRA 2182" at bounding box center [115, 51] width 52 height 6
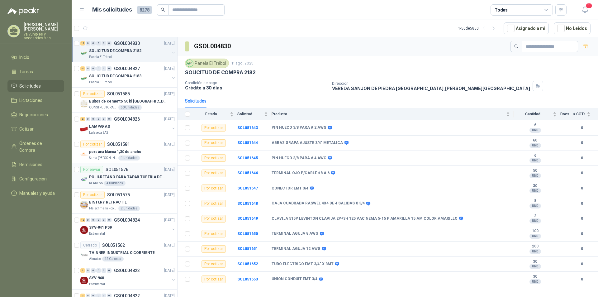
click at [127, 173] on div "POLIURETANO PARA TAPAR TUBERIA DE SENSORES DE NIVEL DEL BANCO DE HIELO" at bounding box center [132, 176] width 86 height 7
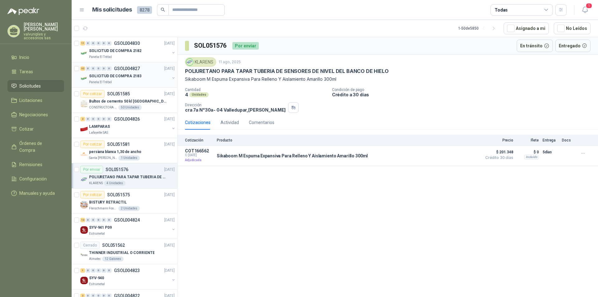
click at [96, 79] on div "SOLICITUD DE COMPRA 2183" at bounding box center [129, 75] width 81 height 7
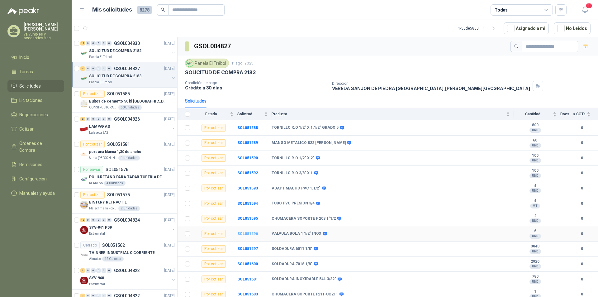
click at [247, 231] on b "SOL051596" at bounding box center [247, 233] width 21 height 4
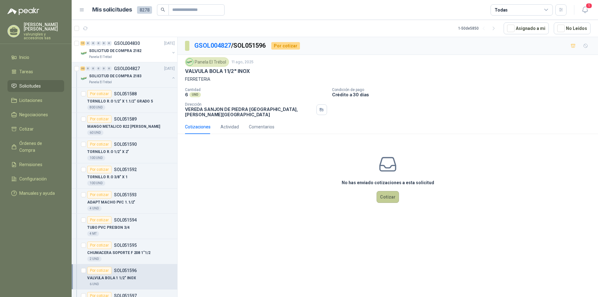
click at [386, 193] on button "Cotizar" at bounding box center [388, 197] width 22 height 12
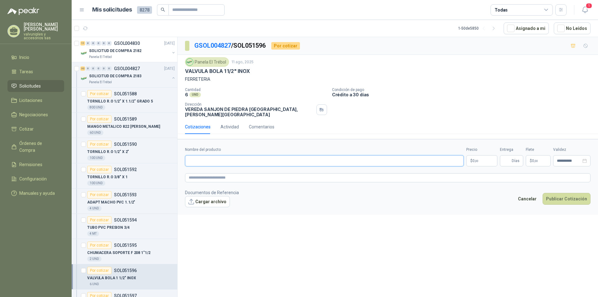
click at [199, 155] on input "Nombre del producto" at bounding box center [324, 160] width 279 height 11
paste input "**********"
type input "**********"
click at [491, 157] on body "[PERSON_NAME] valvuniples y accesorios sas Inicio Tareas Solicitudes Licitacion…" at bounding box center [299, 148] width 598 height 297
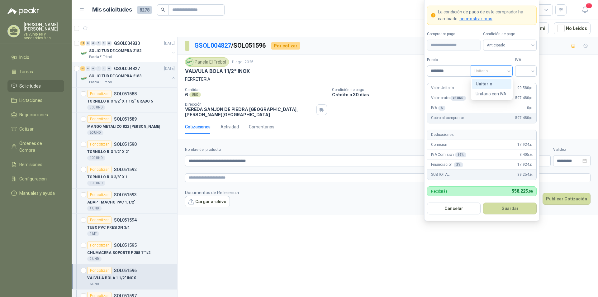
click at [509, 70] on span "Unitario" at bounding box center [491, 70] width 35 height 9
type input "********"
click at [500, 83] on div "Unitario" at bounding box center [492, 83] width 32 height 7
click at [533, 72] on div at bounding box center [525, 70] width 21 height 11
click at [523, 83] on div "19%" at bounding box center [526, 83] width 12 height 7
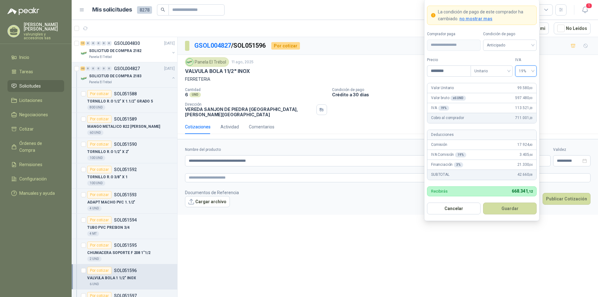
click at [507, 205] on button "Guardar" at bounding box center [510, 208] width 54 height 12
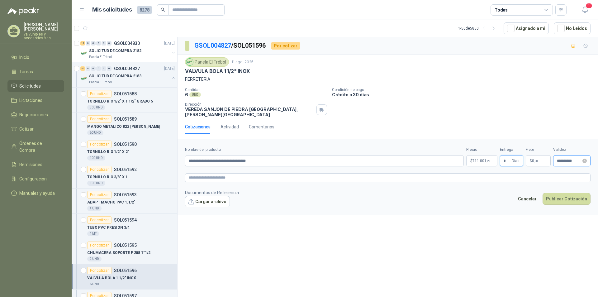
type input "*"
click at [571, 159] on input "**********" at bounding box center [569, 161] width 24 height 4
type input "**********"
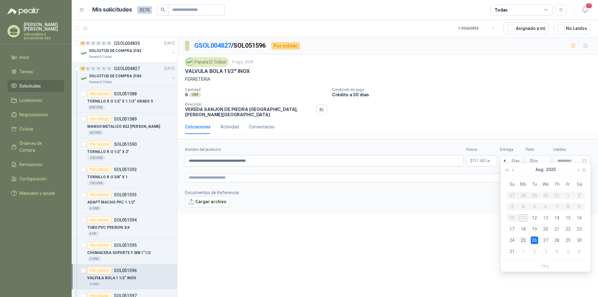
click at [520, 239] on div "25" at bounding box center [523, 239] width 7 height 7
click at [563, 193] on button "Publicar Cotización" at bounding box center [567, 199] width 48 height 12
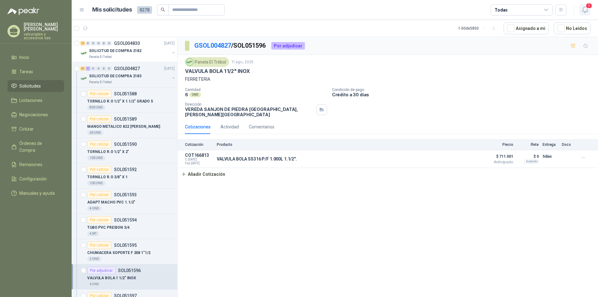
click at [588, 7] on span "1" at bounding box center [589, 6] width 7 height 6
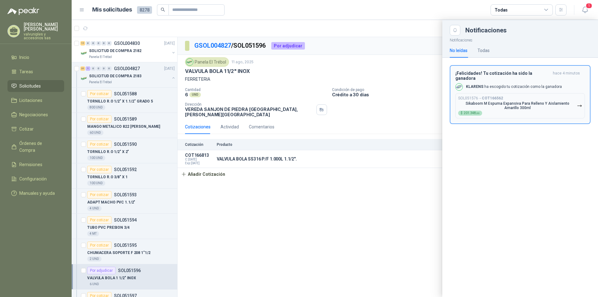
click at [478, 75] on h3 "¡Felicidades! Tu cotización ha sido la ganadora" at bounding box center [502, 76] width 95 height 10
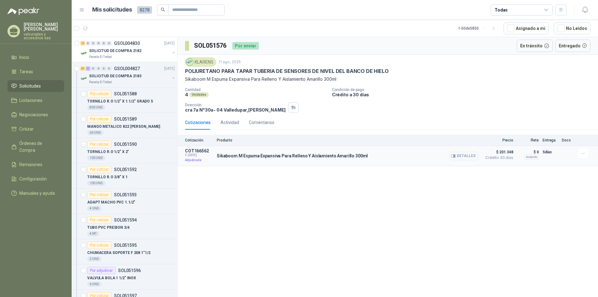
click at [470, 158] on button "Detalles" at bounding box center [463, 156] width 29 height 8
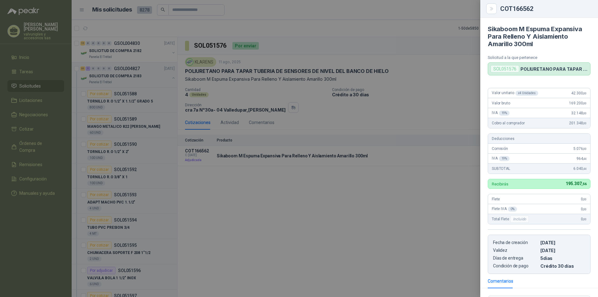
click at [525, 119] on div "Cobro al comprador 201.348 ,00" at bounding box center [539, 123] width 102 height 10
click at [435, 154] on div at bounding box center [299, 148] width 598 height 297
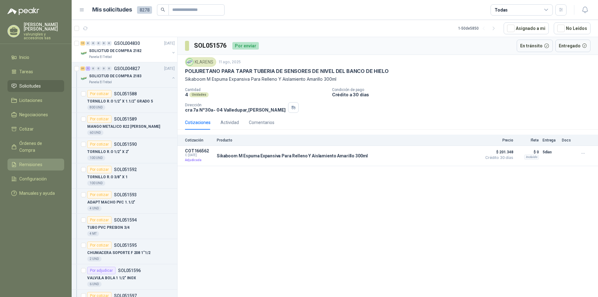
click at [38, 161] on span "Remisiones" at bounding box center [30, 164] width 23 height 7
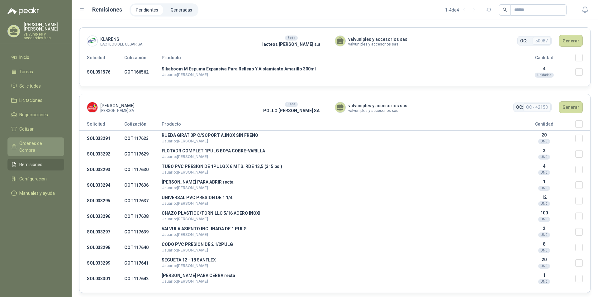
click at [45, 140] on span "Órdenes de Compra" at bounding box center [38, 147] width 39 height 14
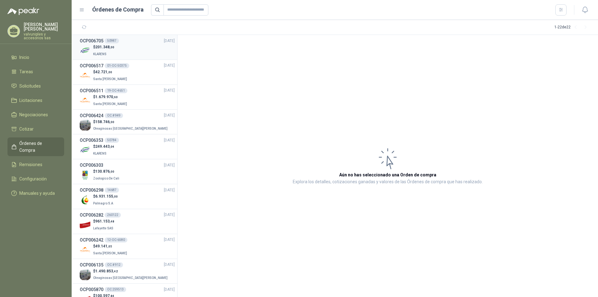
click at [107, 43] on div "50987" at bounding box center [112, 40] width 14 height 5
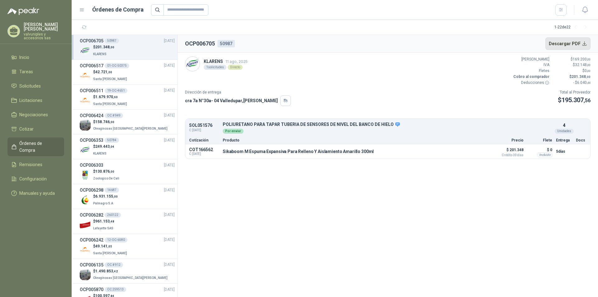
click at [576, 43] on button "Descargar PDF" at bounding box center [567, 43] width 45 height 12
click at [33, 161] on span "Remisiones" at bounding box center [30, 164] width 23 height 7
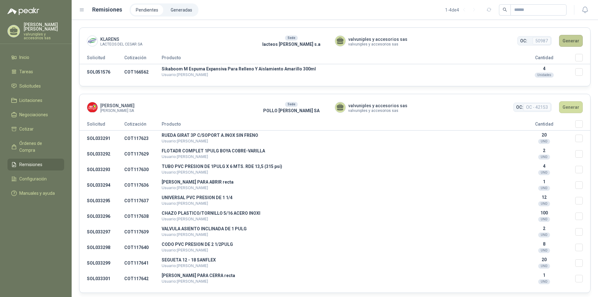
click at [570, 39] on button "Generar" at bounding box center [571, 41] width 24 height 12
click at [563, 40] on button "Generar" at bounding box center [571, 41] width 24 height 12
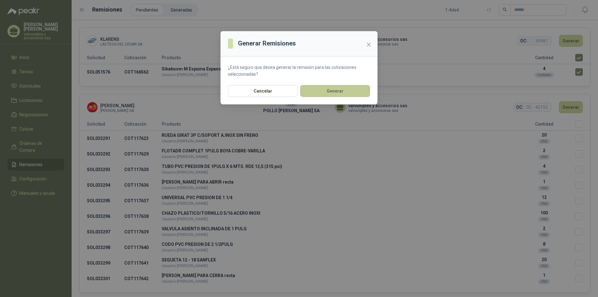
click at [340, 90] on button "Generar" at bounding box center [335, 91] width 70 height 12
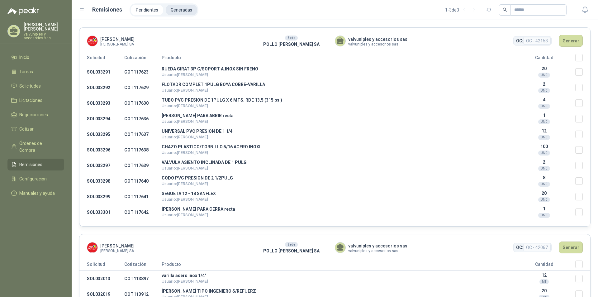
click at [178, 12] on li "Generadas" at bounding box center [181, 10] width 31 height 11
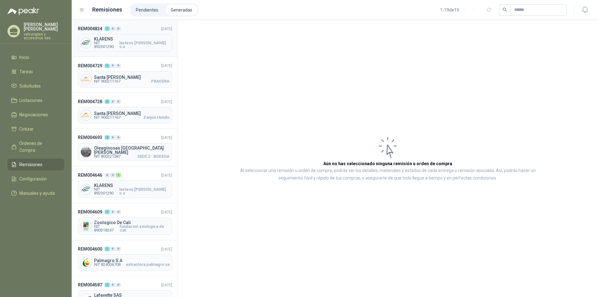
click at [119, 43] on span "NIT 892301290" at bounding box center [106, 44] width 25 height 7
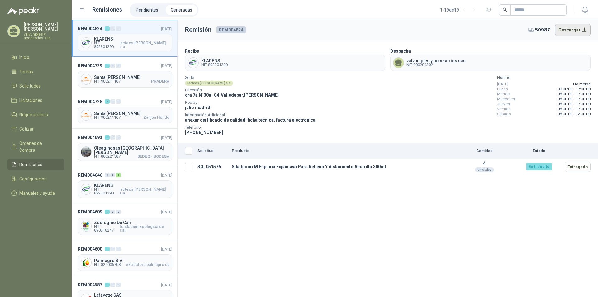
click at [565, 29] on button "Descargar" at bounding box center [573, 30] width 36 height 12
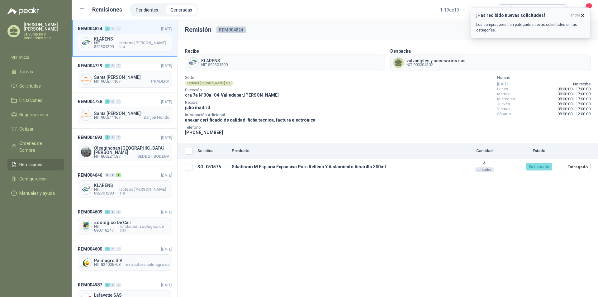
click at [515, 15] on h3 "¡Has recibido nuevas solicitudes!" at bounding box center [522, 15] width 92 height 5
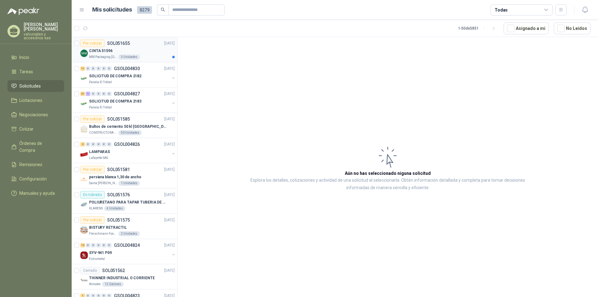
click at [105, 48] on p "CINTA 51596" at bounding box center [100, 51] width 23 height 6
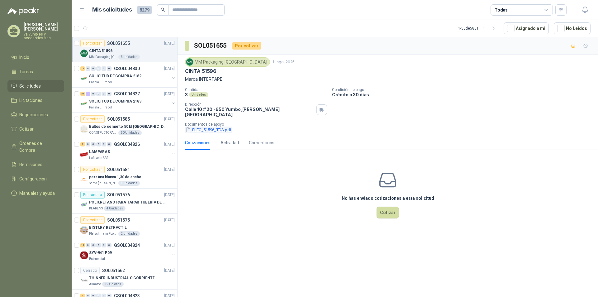
click at [209, 126] on button "ELEC_51596_TDS.pdf" at bounding box center [208, 129] width 47 height 7
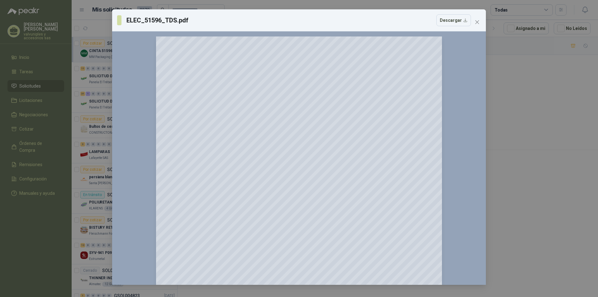
scroll to position [125, 0]
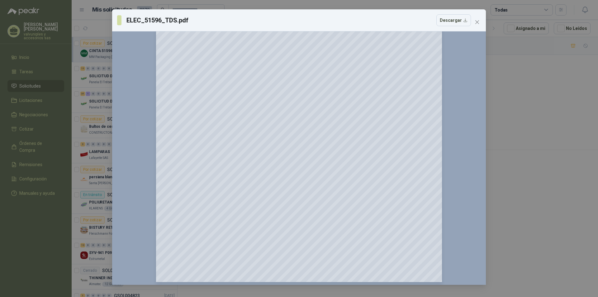
click at [479, 21] on icon "close" at bounding box center [477, 22] width 5 height 5
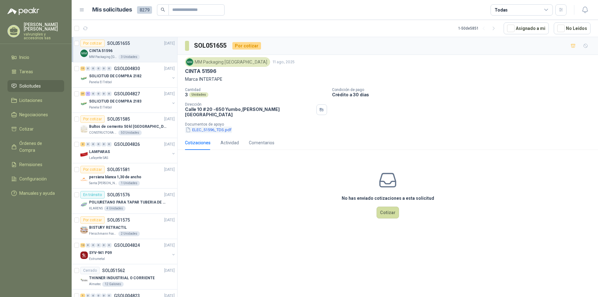
click at [206, 128] on button "ELEC_51596_TDS.pdf" at bounding box center [208, 129] width 47 height 7
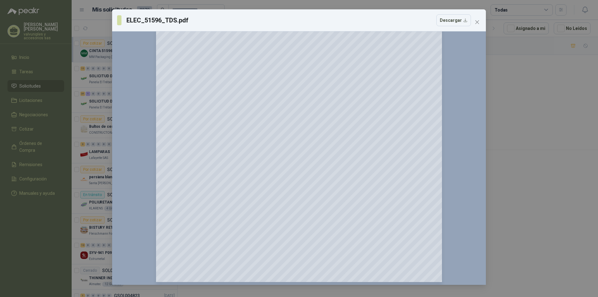
scroll to position [0, 0]
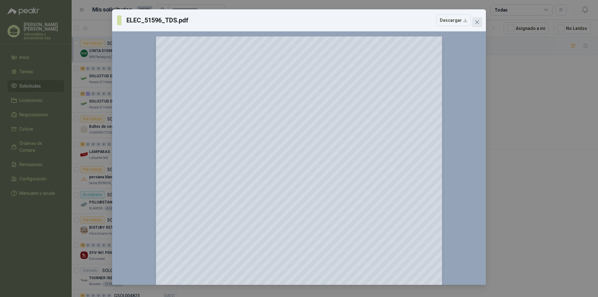
click at [475, 22] on icon "close" at bounding box center [477, 22] width 5 height 5
